Goal: Task Accomplishment & Management: Use online tool/utility

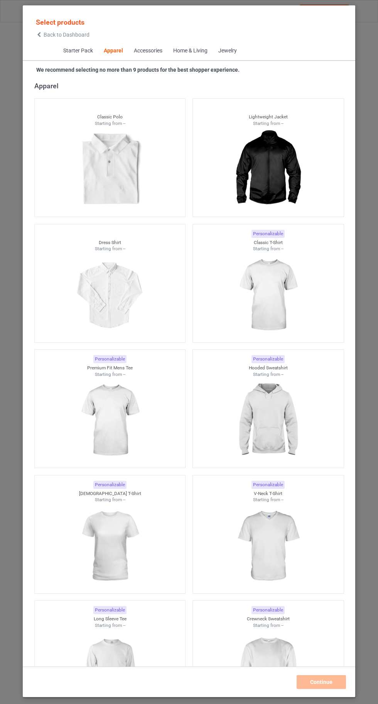
click at [281, 313] on img at bounding box center [267, 295] width 69 height 86
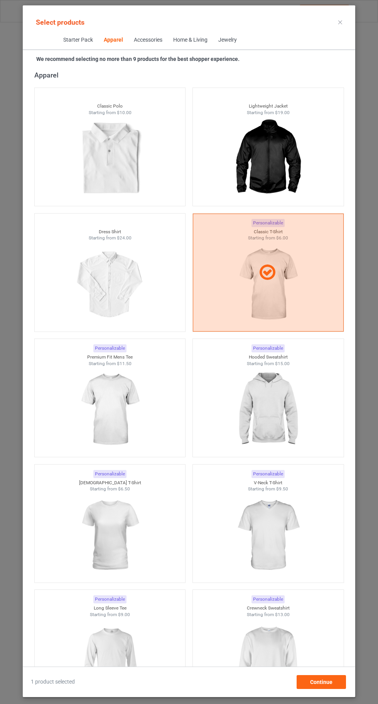
click at [269, 417] on img at bounding box center [267, 410] width 69 height 86
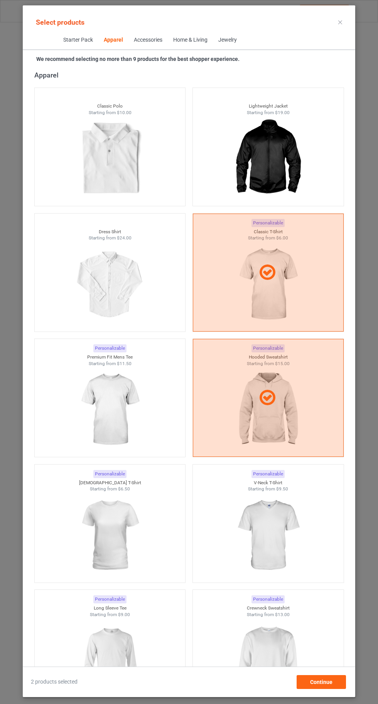
click at [284, 566] on img at bounding box center [267, 535] width 69 height 86
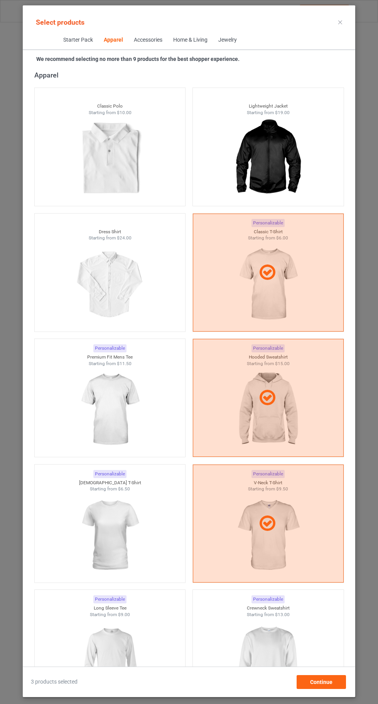
click at [278, 648] on img at bounding box center [267, 661] width 69 height 86
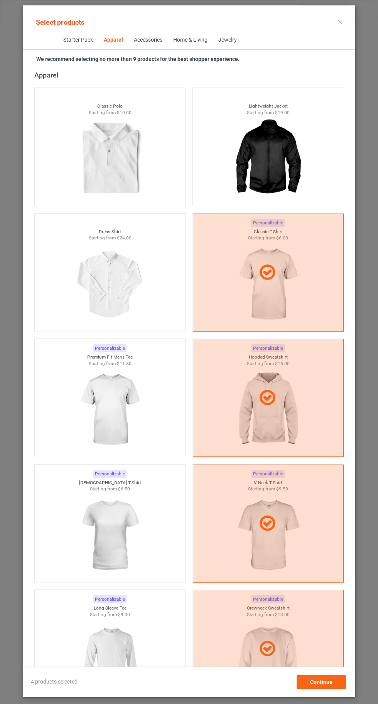
click at [129, 529] on img at bounding box center [109, 535] width 69 height 86
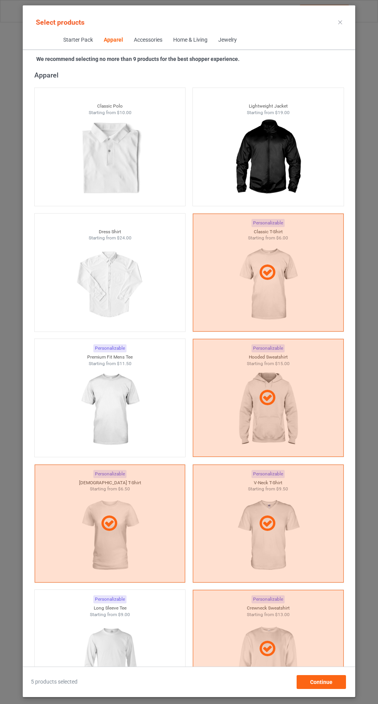
click at [116, 390] on img at bounding box center [109, 410] width 69 height 86
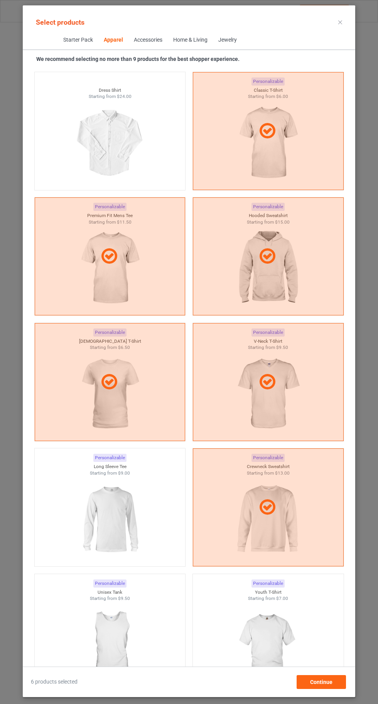
scroll to position [595, 0]
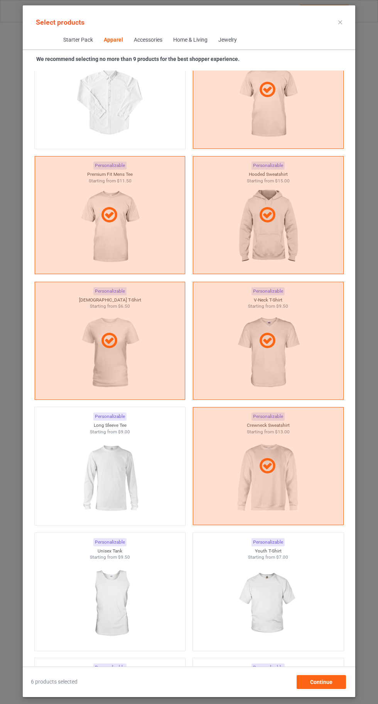
click at [99, 467] on img at bounding box center [109, 478] width 69 height 86
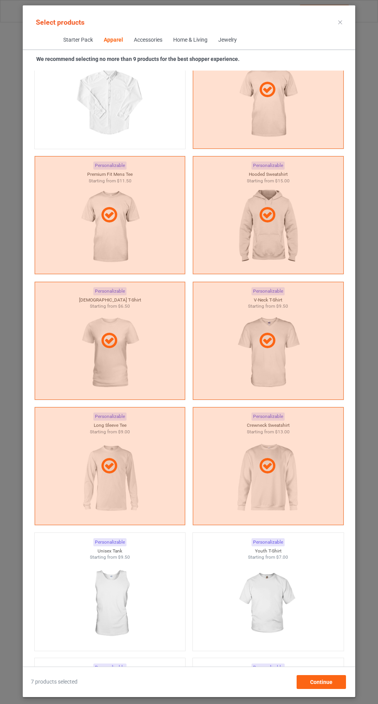
click at [267, 591] on img at bounding box center [267, 603] width 69 height 86
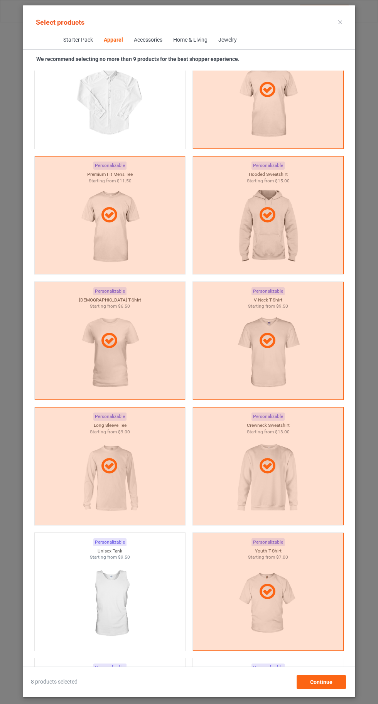
click at [135, 597] on img at bounding box center [109, 603] width 69 height 86
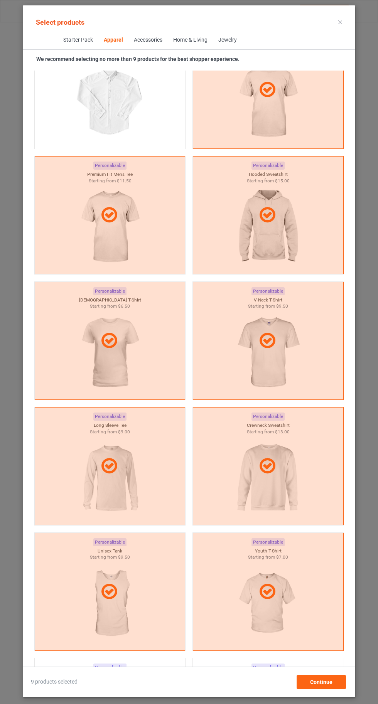
click at [340, 22] on icon at bounding box center [340, 22] width 4 height 4
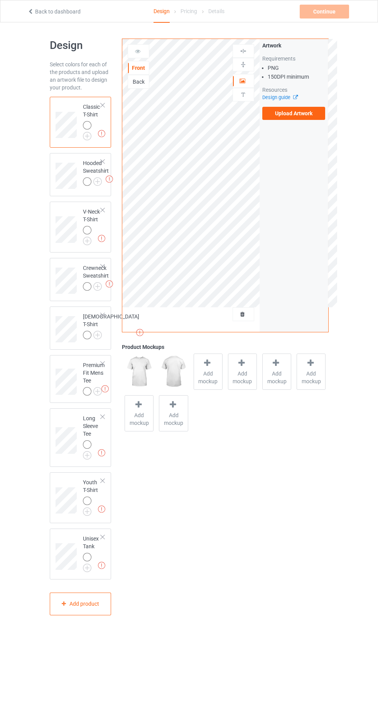
click at [0, 0] on img at bounding box center [0, 0] width 0 height 0
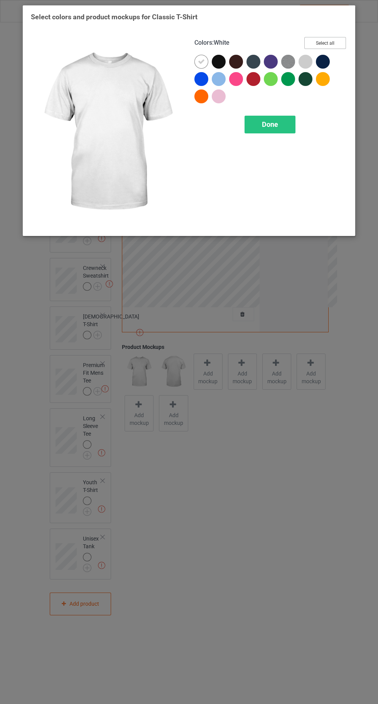
click at [321, 44] on button "Select all" at bounding box center [325, 43] width 42 height 12
click at [201, 61] on icon at bounding box center [201, 61] width 7 height 7
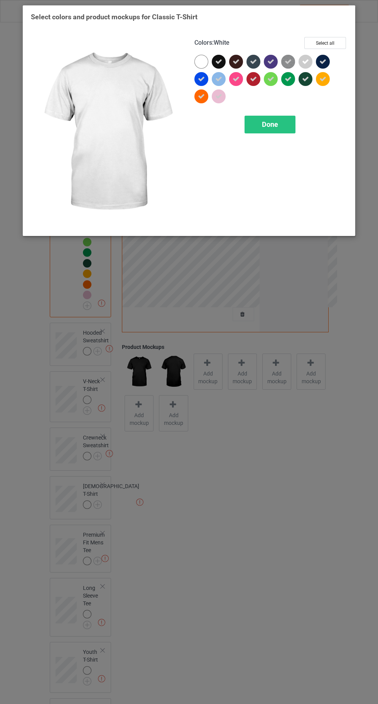
click at [275, 131] on div "Done" at bounding box center [269, 125] width 51 height 18
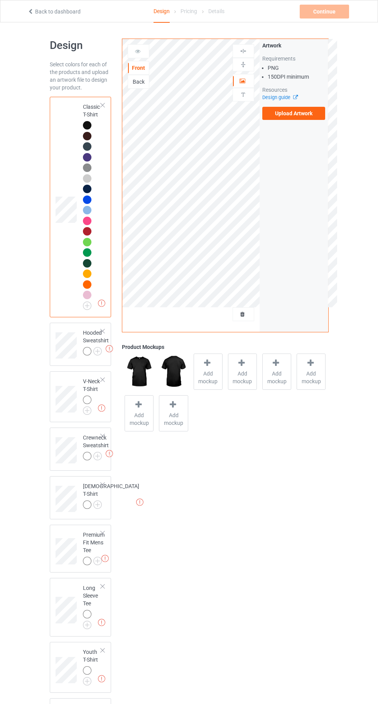
scroll to position [50, 0]
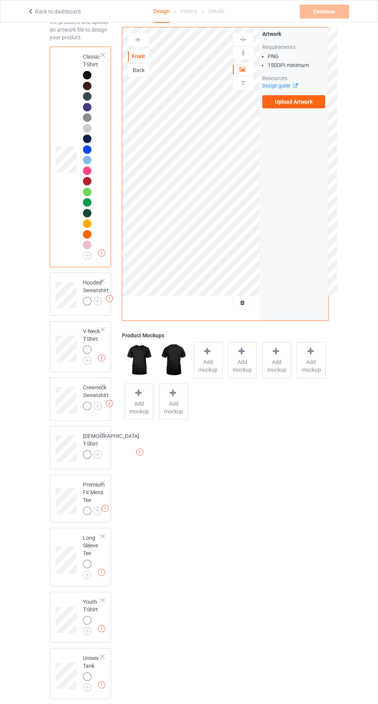
click at [0, 0] on img at bounding box center [0, 0] width 0 height 0
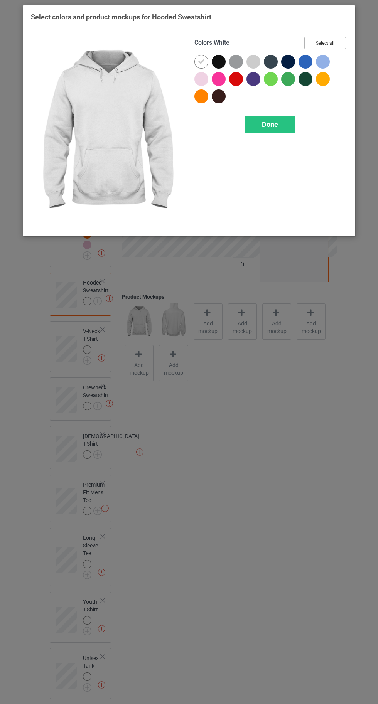
click at [323, 42] on button "Select all" at bounding box center [325, 43] width 42 height 12
click at [202, 60] on icon at bounding box center [201, 61] width 7 height 7
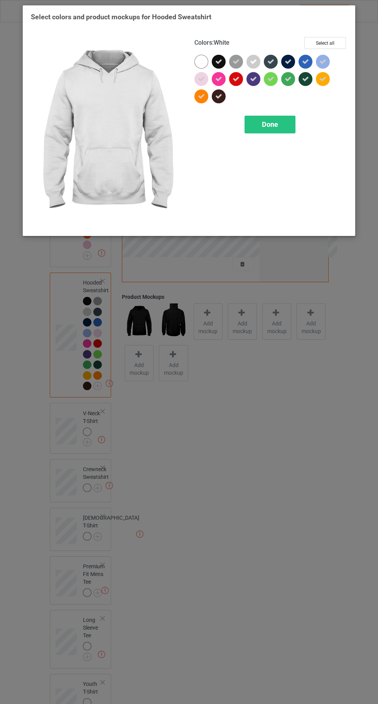
click at [269, 131] on div "Done" at bounding box center [269, 125] width 51 height 18
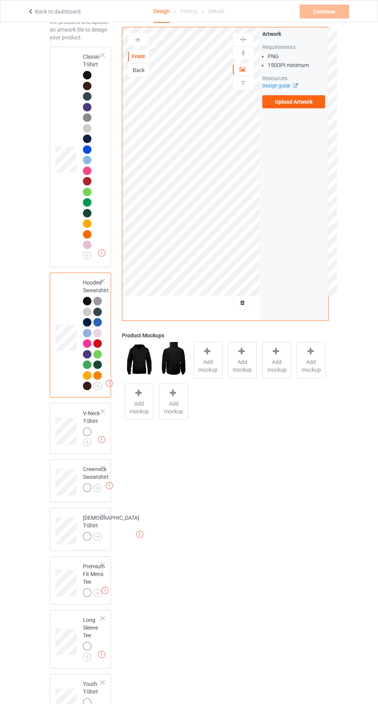
scroll to position [132, 0]
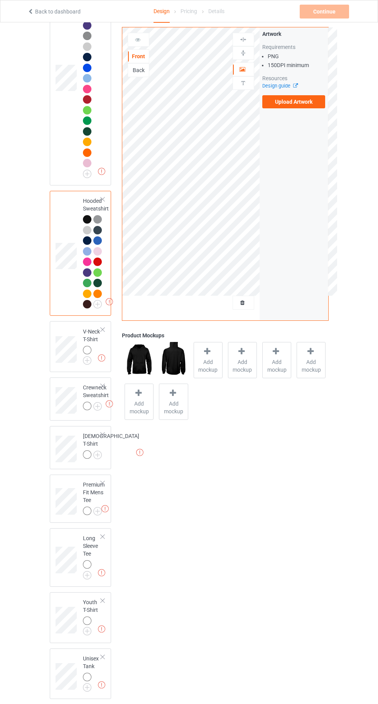
click at [0, 0] on img at bounding box center [0, 0] width 0 height 0
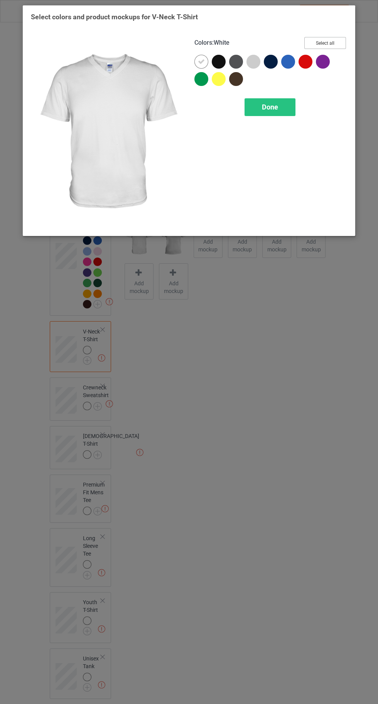
click at [332, 42] on button "Select all" at bounding box center [325, 43] width 42 height 12
click at [203, 60] on icon at bounding box center [201, 61] width 7 height 7
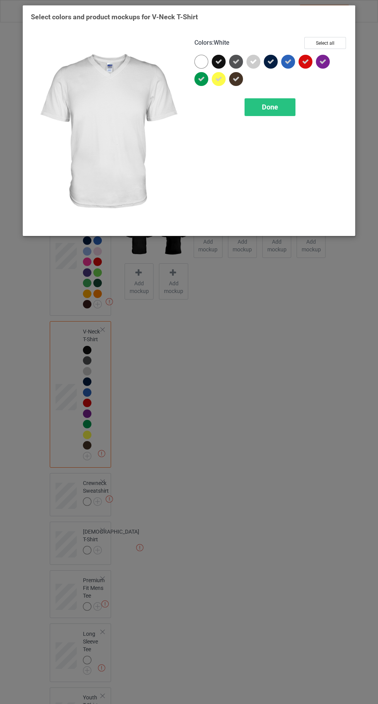
click at [271, 106] on span "Done" at bounding box center [270, 107] width 16 height 8
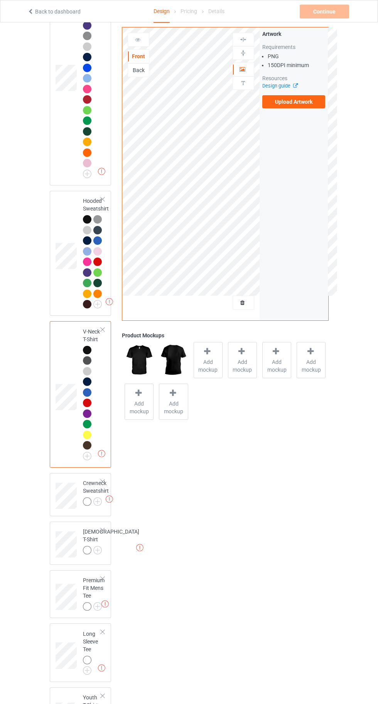
scroll to position [227, 0]
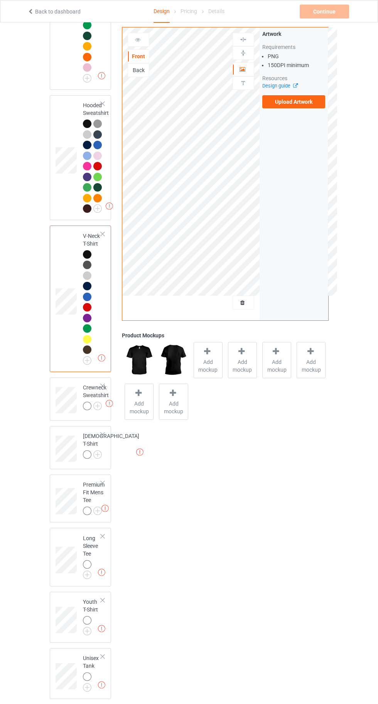
click at [0, 0] on img at bounding box center [0, 0] width 0 height 0
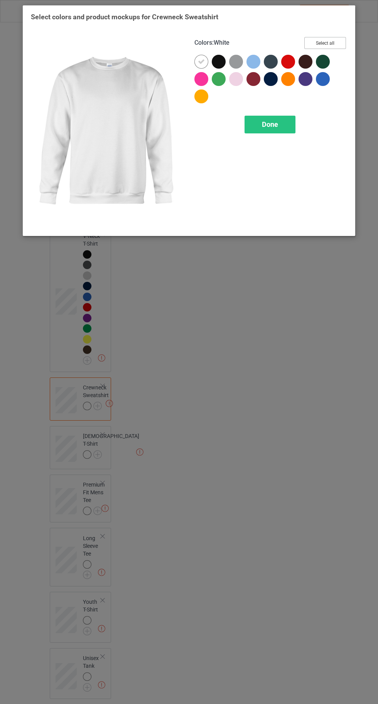
click at [324, 40] on button "Select all" at bounding box center [325, 43] width 42 height 12
click at [201, 61] on icon at bounding box center [201, 61] width 7 height 7
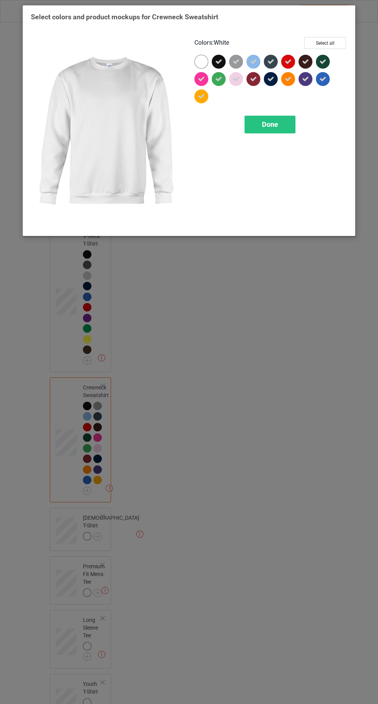
click at [281, 129] on div "Done" at bounding box center [269, 125] width 51 height 18
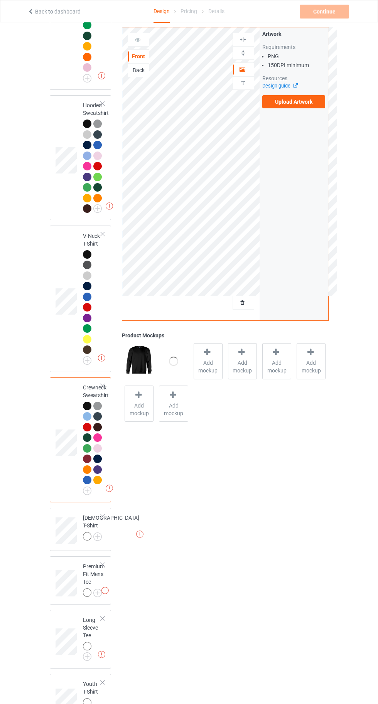
scroll to position [309, 0]
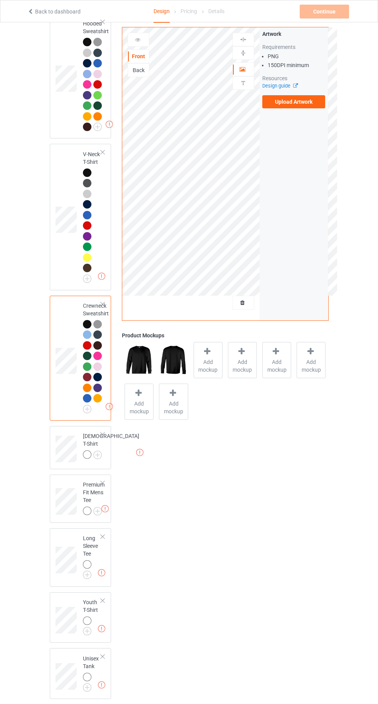
click at [0, 0] on img at bounding box center [0, 0] width 0 height 0
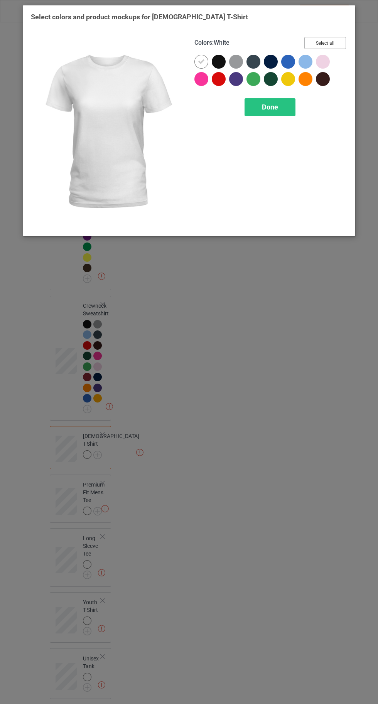
click at [328, 41] on button "Select all" at bounding box center [325, 43] width 42 height 12
click at [197, 58] on div at bounding box center [201, 62] width 14 height 14
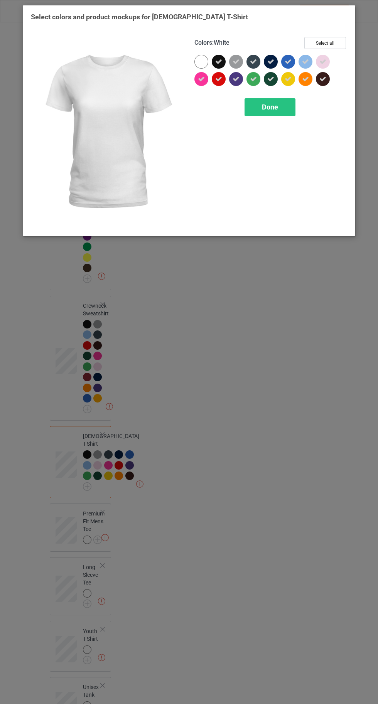
click at [261, 106] on div "Done" at bounding box center [269, 107] width 51 height 18
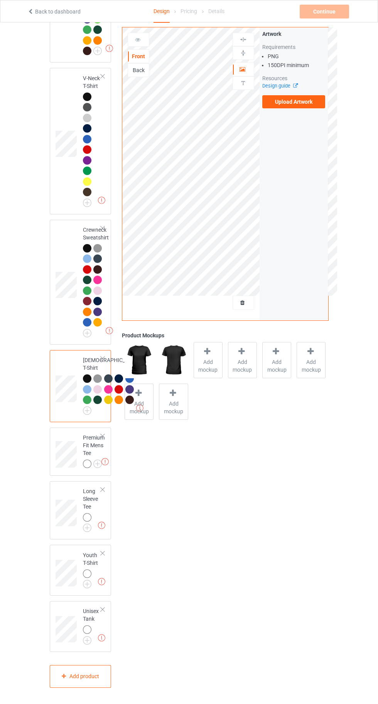
scroll to position [458, 0]
click at [0, 0] on img at bounding box center [0, 0] width 0 height 0
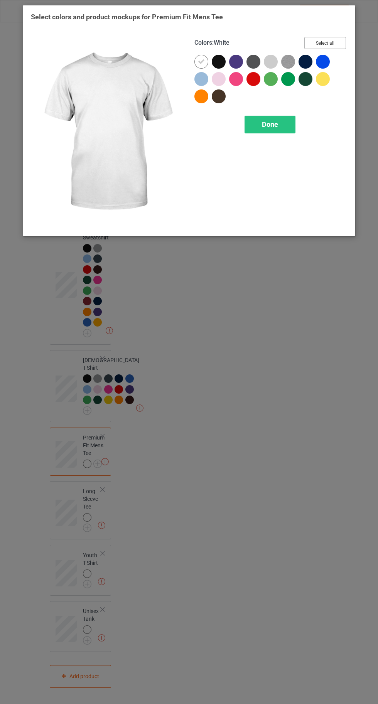
click at [325, 42] on button "Select all" at bounding box center [325, 43] width 42 height 12
click at [201, 61] on icon at bounding box center [201, 61] width 7 height 7
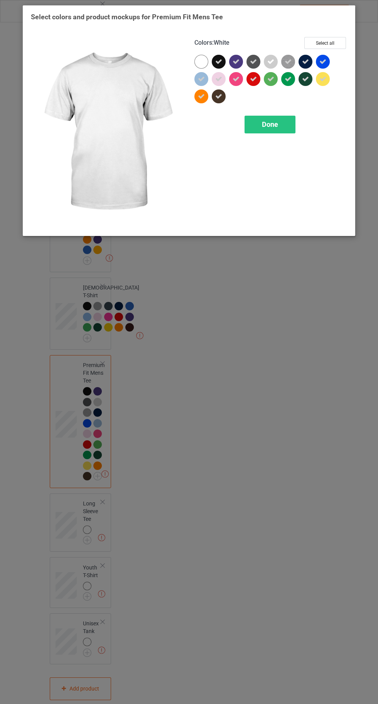
click at [276, 133] on div "Done" at bounding box center [269, 125] width 51 height 18
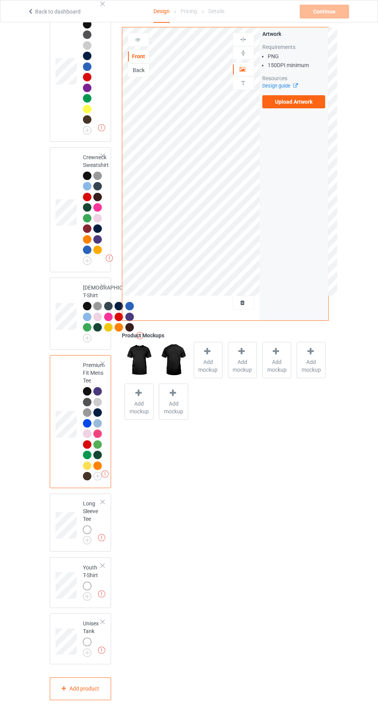
scroll to position [542, 0]
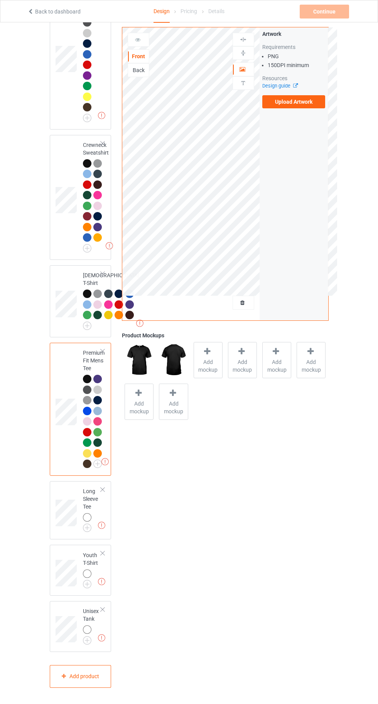
click at [0, 0] on img at bounding box center [0, 0] width 0 height 0
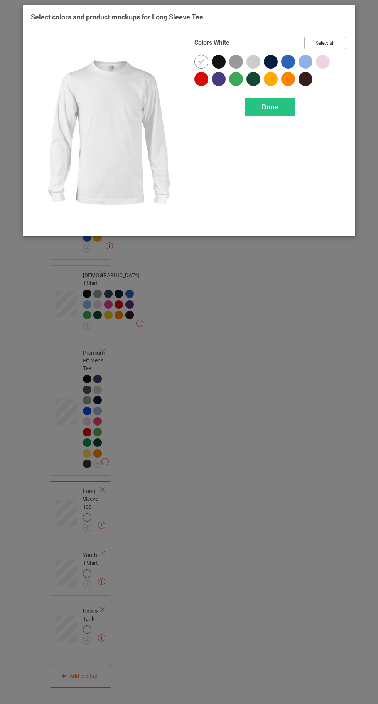
click at [328, 42] on button "Select all" at bounding box center [325, 43] width 42 height 12
click at [201, 61] on icon at bounding box center [201, 61] width 7 height 7
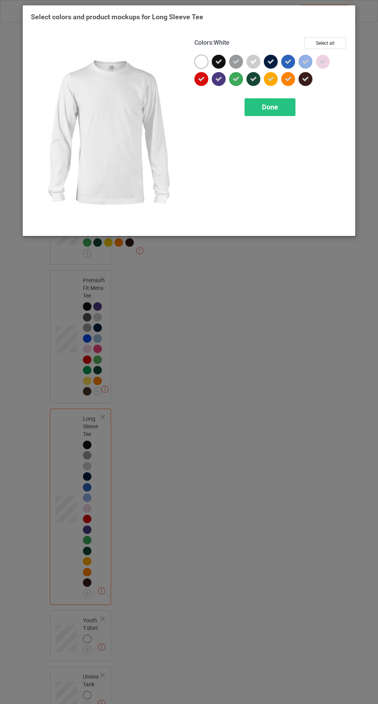
click at [261, 111] on div "Done" at bounding box center [269, 107] width 51 height 18
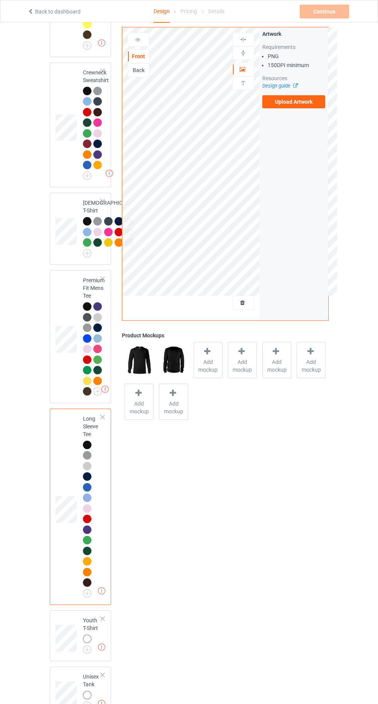
scroll to position [680, 0]
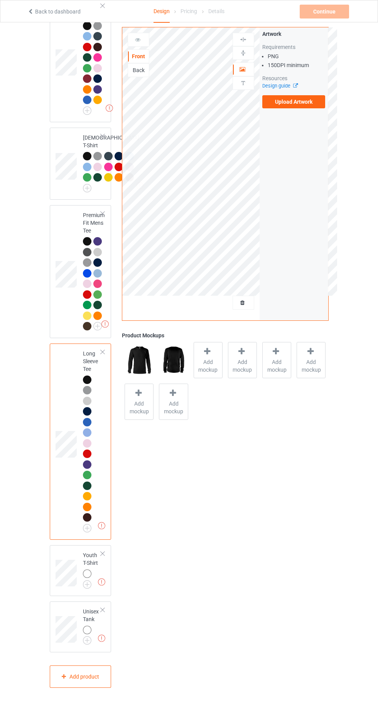
click at [0, 0] on img at bounding box center [0, 0] width 0 height 0
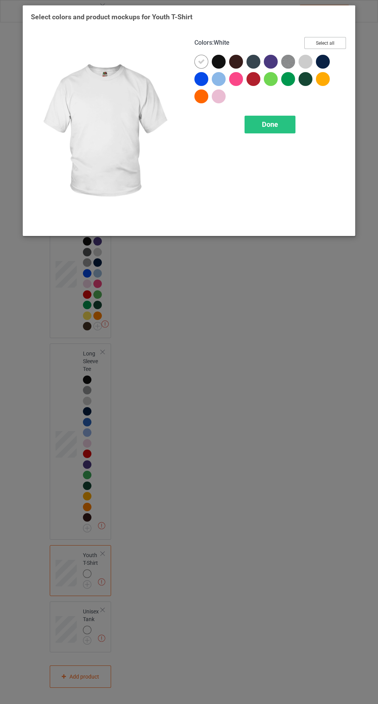
click at [326, 43] on button "Select all" at bounding box center [325, 43] width 42 height 12
click at [197, 61] on div at bounding box center [201, 62] width 14 height 14
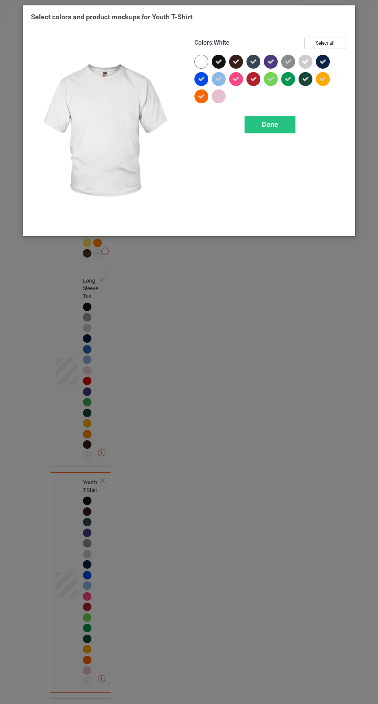
click at [269, 123] on span "Done" at bounding box center [270, 124] width 16 height 8
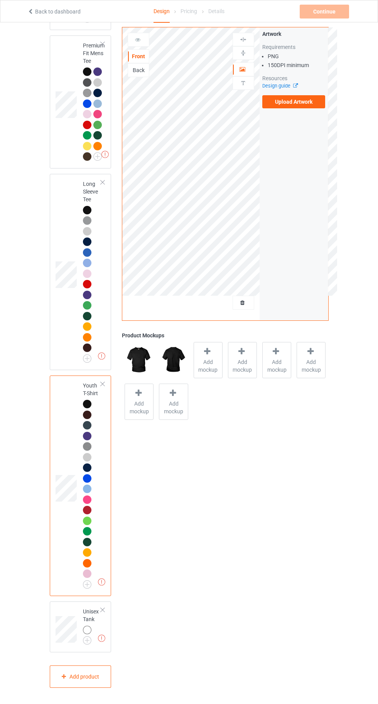
scroll to position [850, 0]
click at [0, 0] on img at bounding box center [0, 0] width 0 height 0
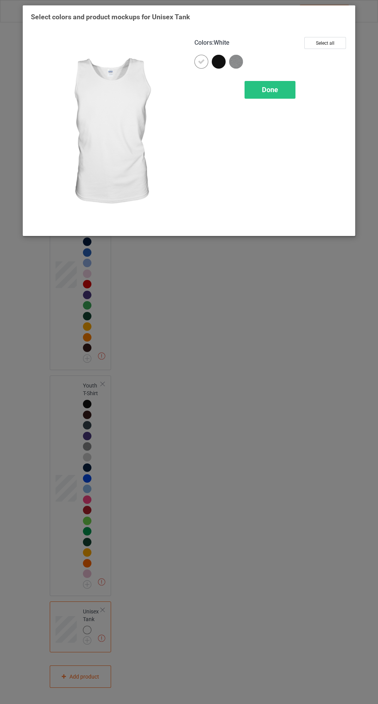
click at [325, 42] on button "Select all" at bounding box center [325, 43] width 42 height 12
click at [201, 61] on icon at bounding box center [201, 61] width 7 height 7
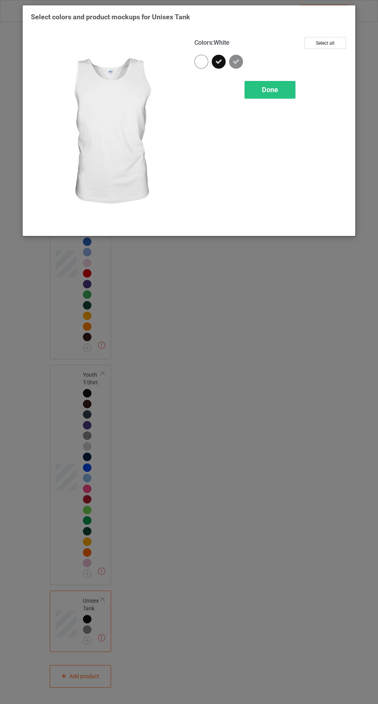
click at [272, 95] on div "Done" at bounding box center [269, 90] width 51 height 18
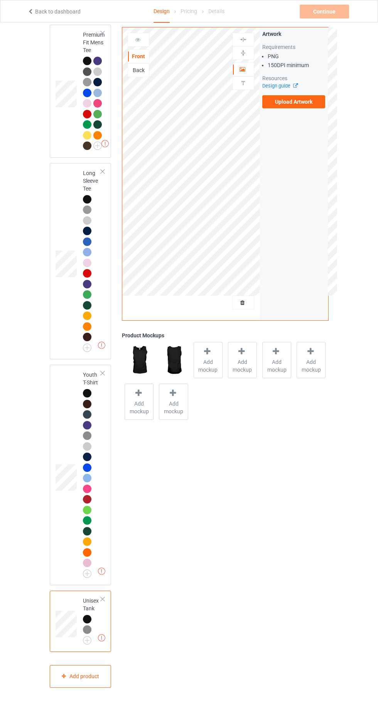
click at [289, 104] on label "Upload Artwork" at bounding box center [293, 101] width 63 height 13
click at [0, 0] on input "Upload Artwork" at bounding box center [0, 0] width 0 height 0
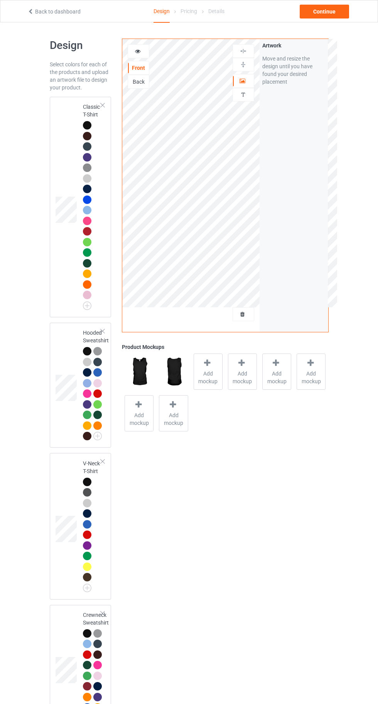
click at [79, 107] on td "Classic T-Shirt" at bounding box center [92, 207] width 27 height 214
click at [210, 366] on icon at bounding box center [207, 363] width 10 height 8
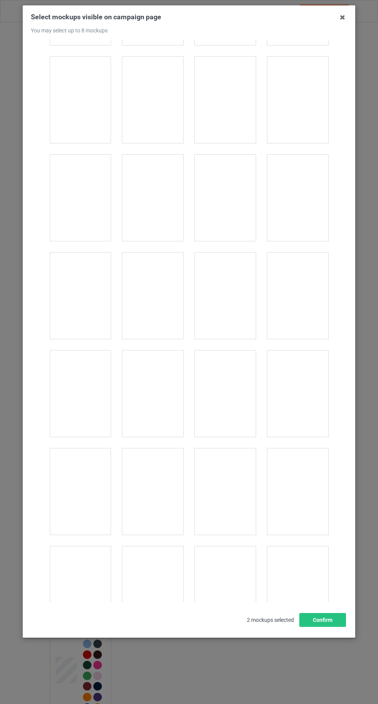
scroll to position [1255, 0]
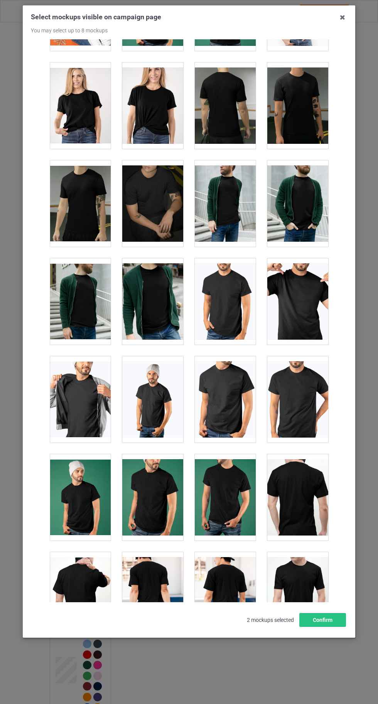
click at [158, 73] on div at bounding box center [152, 105] width 61 height 86
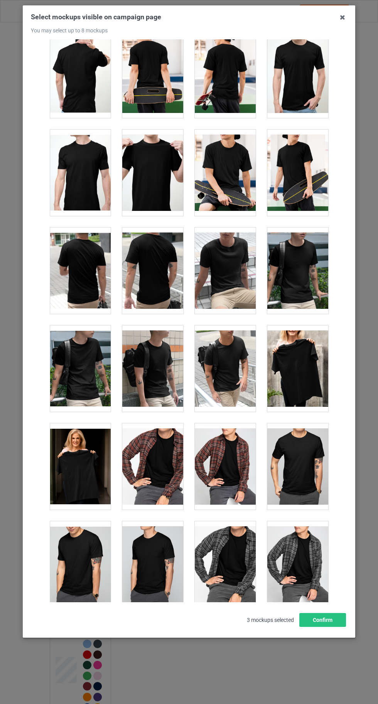
scroll to position [1775, 0]
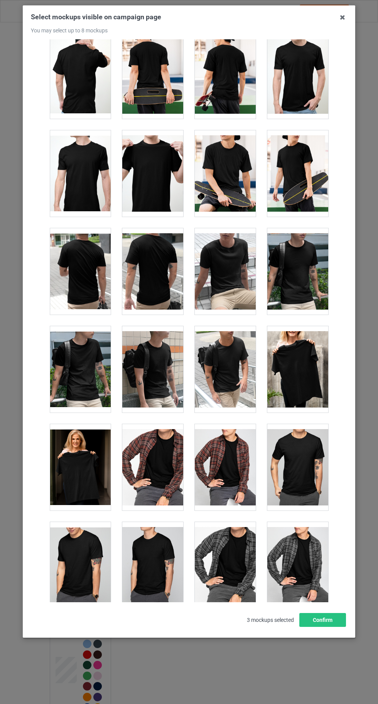
click at [230, 158] on div at bounding box center [225, 173] width 61 height 86
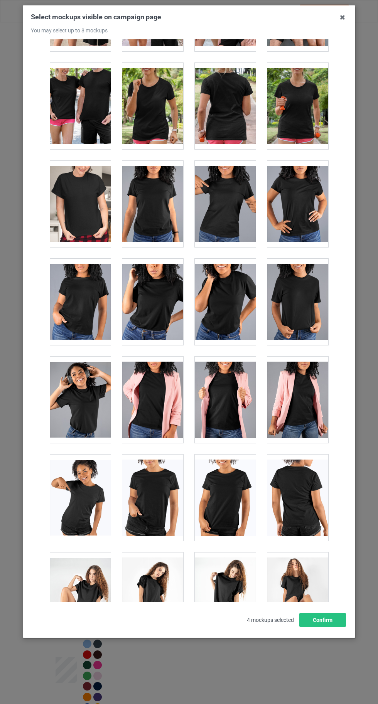
scroll to position [10629, 0]
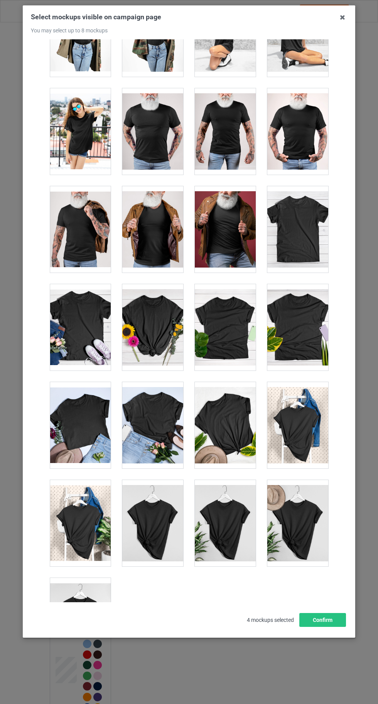
click at [82, 601] on div at bounding box center [80, 621] width 61 height 86
click at [330, 627] on button "Confirm" at bounding box center [322, 620] width 47 height 14
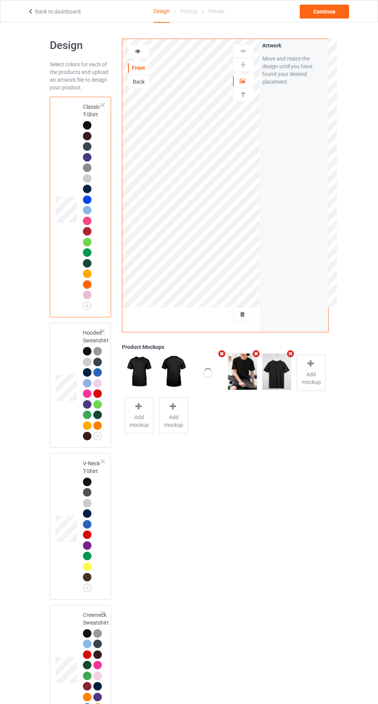
click at [310, 369] on div at bounding box center [311, 364] width 11 height 11
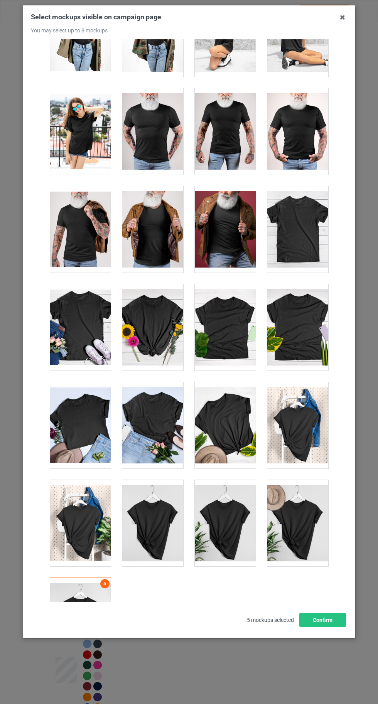
click at [295, 507] on div at bounding box center [297, 523] width 61 height 86
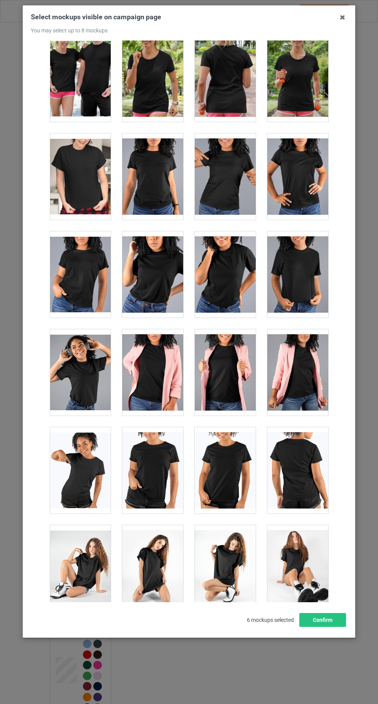
scroll to position [9898, 0]
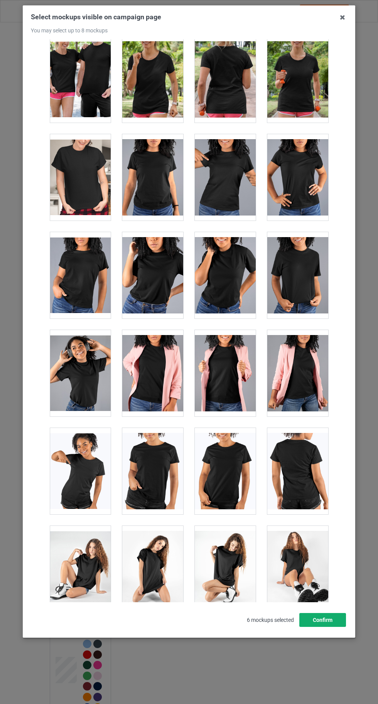
click at [326, 627] on button "Confirm" at bounding box center [322, 620] width 47 height 14
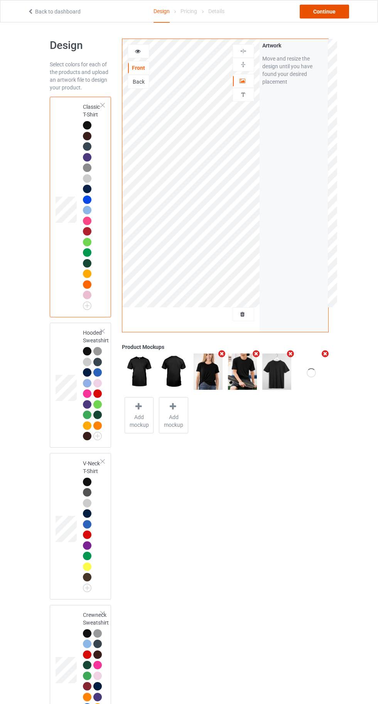
click at [326, 11] on div "Continue" at bounding box center [324, 12] width 49 height 14
